Goal: Browse casually: Explore the website without a specific task or goal

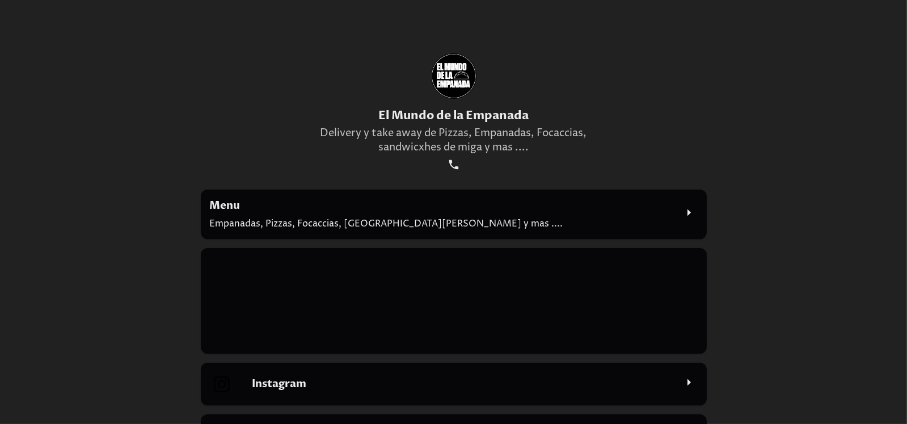
scroll to position [104, 0]
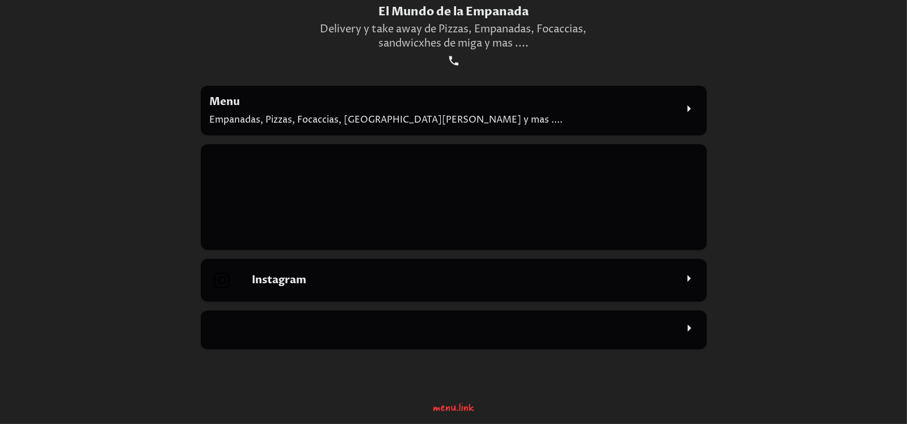
click at [413, 121] on p "Empanadas, Pizzas, Focaccias, [GEOGRAPHIC_DATA][PERSON_NAME] y mas ...." at bounding box center [443, 119] width 466 height 12
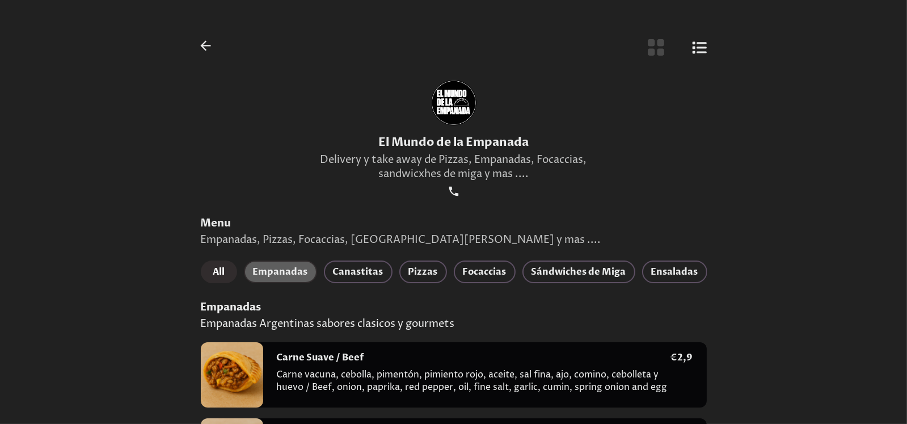
click at [291, 267] on span "Empanadas" at bounding box center [280, 272] width 55 height 16
click at [371, 266] on span "Canastitas" at bounding box center [358, 272] width 51 height 16
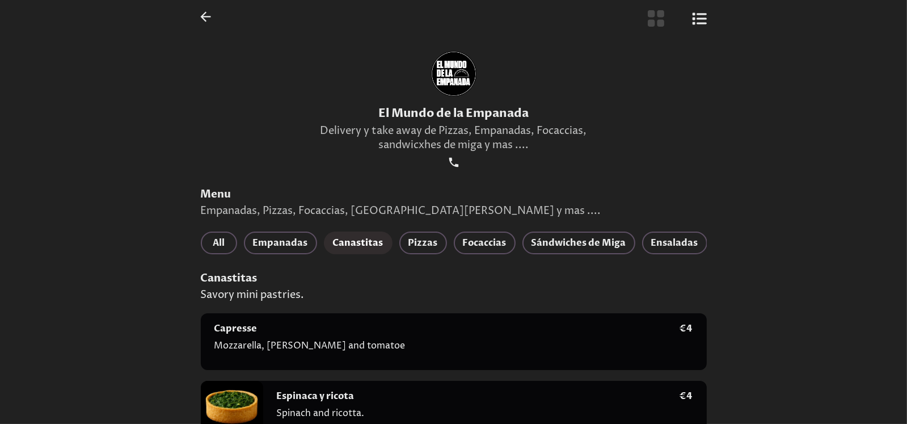
scroll to position [56, 0]
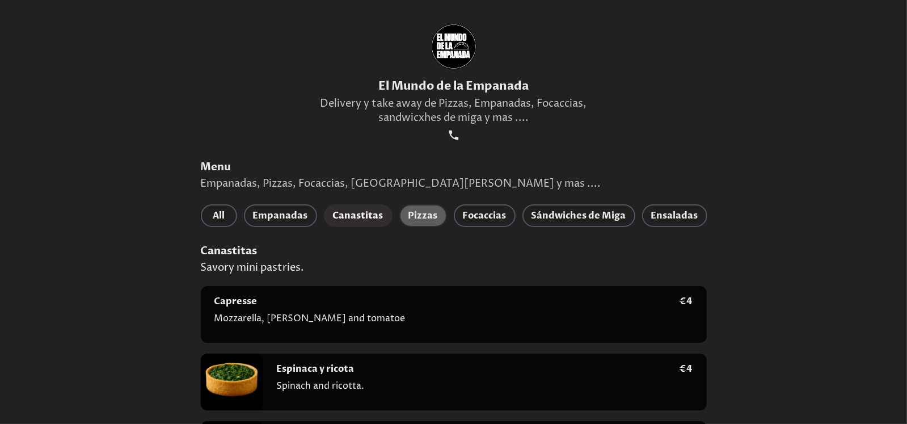
click at [424, 217] on span "Pizzas" at bounding box center [424, 216] width 30 height 16
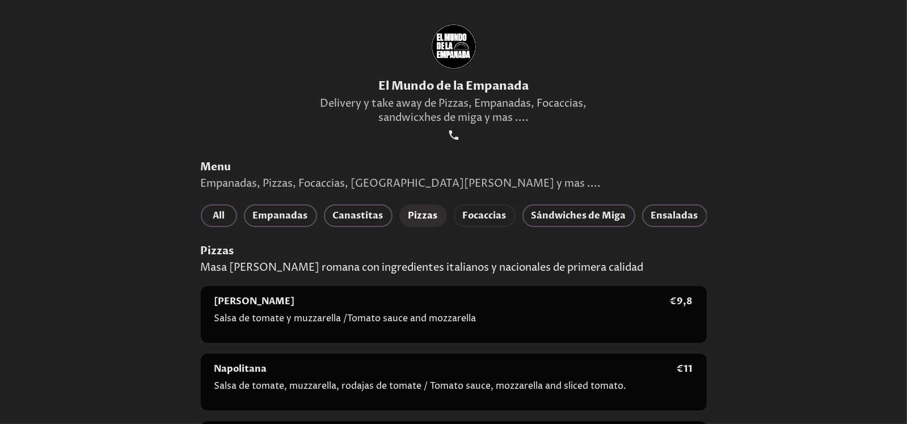
click at [478, 210] on span "Focaccias" at bounding box center [485, 216] width 44 height 16
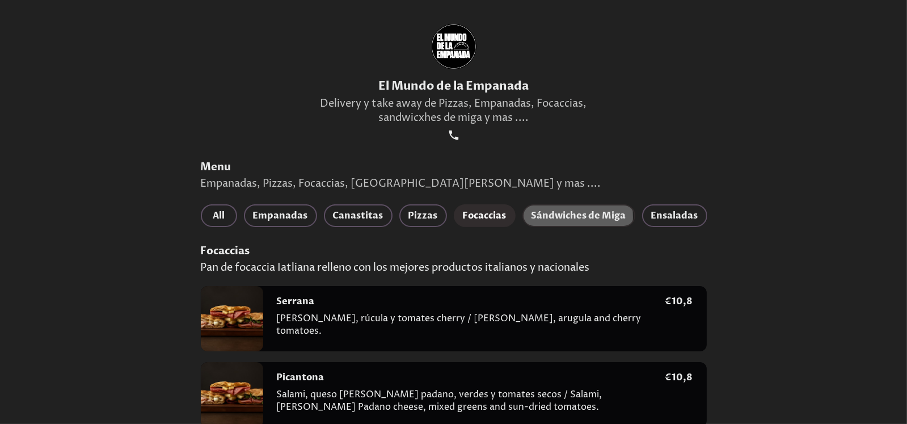
click at [542, 217] on span "Sándwiches de Miga" at bounding box center [579, 216] width 95 height 16
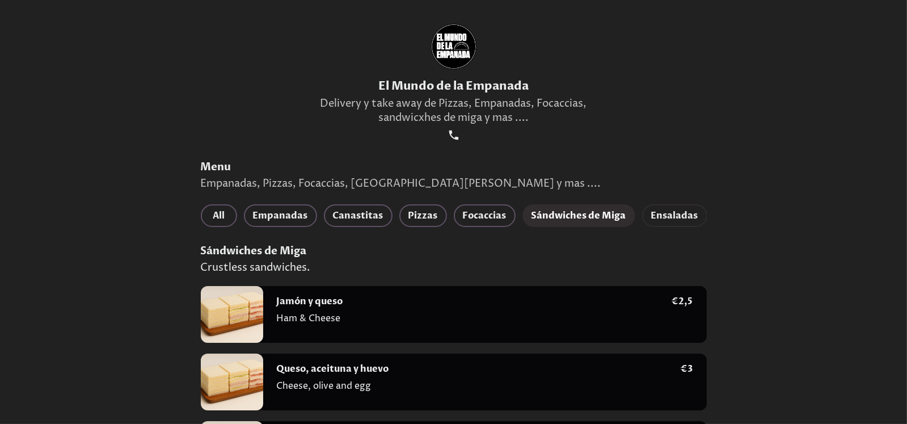
click at [680, 209] on span "Ensaladas" at bounding box center [674, 216] width 47 height 16
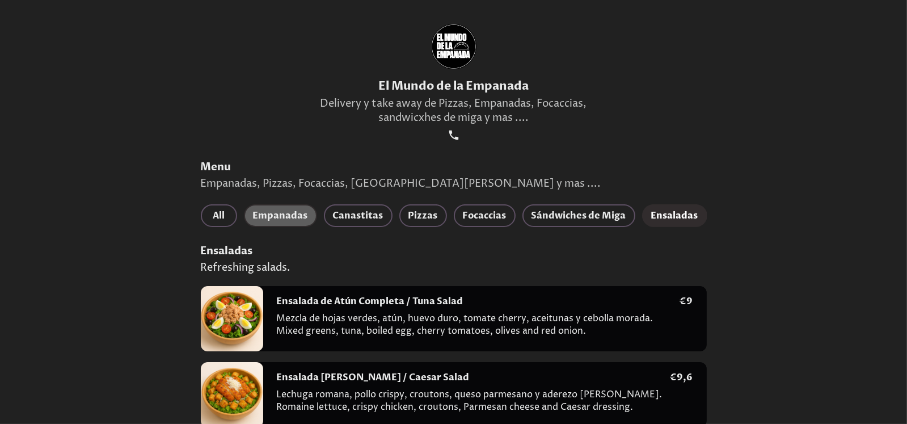
click at [268, 218] on span "Empanadas" at bounding box center [280, 216] width 55 height 16
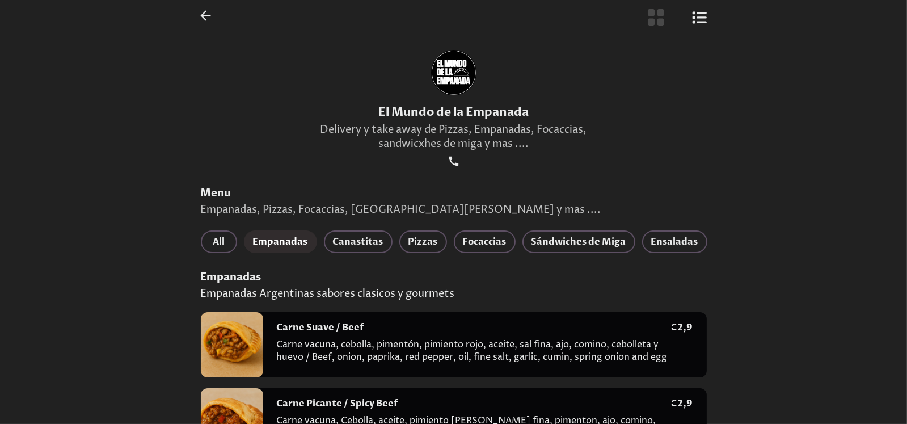
scroll to position [0, 0]
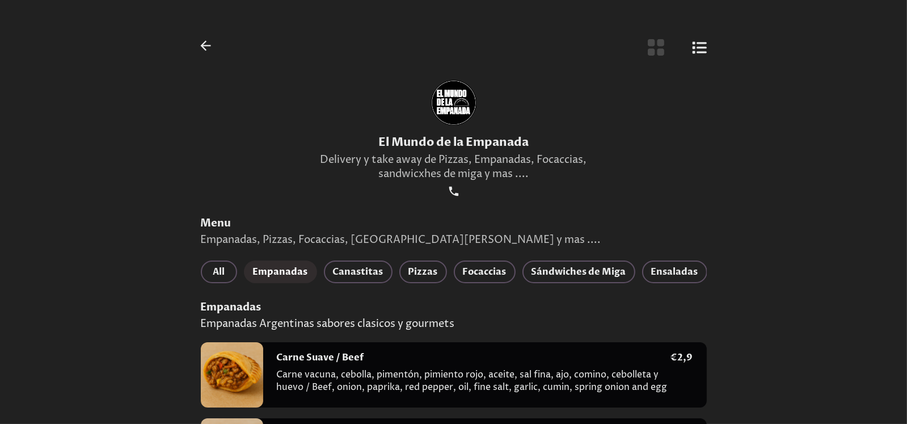
click at [693, 47] on icon "Botón de vista de lista" at bounding box center [699, 47] width 15 height 15
click at [704, 48] on icon "Botón de vista de lista" at bounding box center [699, 47] width 15 height 15
click at [702, 48] on icon "Botón de vista de lista" at bounding box center [699, 47] width 15 height 15
click at [652, 50] on icon "Botón de vista de cuadrícula" at bounding box center [656, 47] width 16 height 16
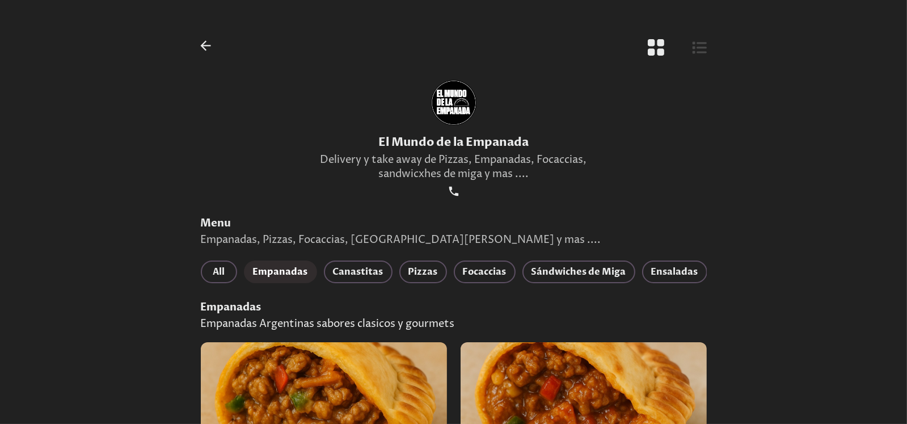
click at [208, 44] on icon "button" at bounding box center [205, 45] width 15 height 15
